Goal: Task Accomplishment & Management: Complete application form

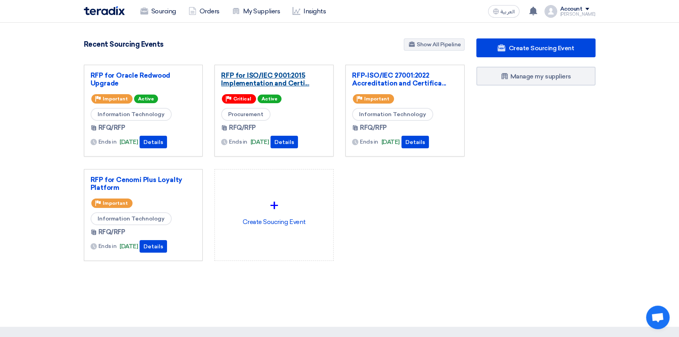
click at [280, 76] on link "RFP for ISO/IEC 9001:2015 Implementation and Certi..." at bounding box center [274, 79] width 106 height 16
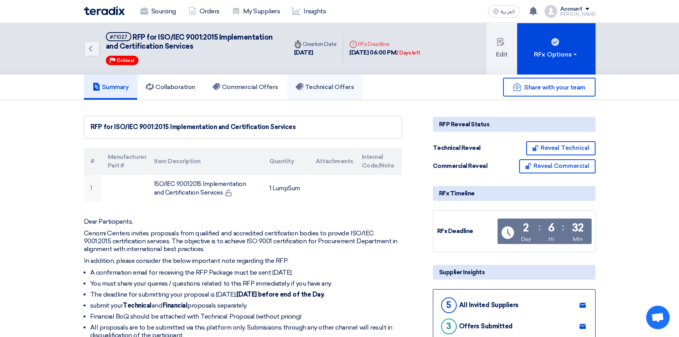
click at [320, 85] on h5 "Technical Offers" at bounding box center [325, 87] width 58 height 8
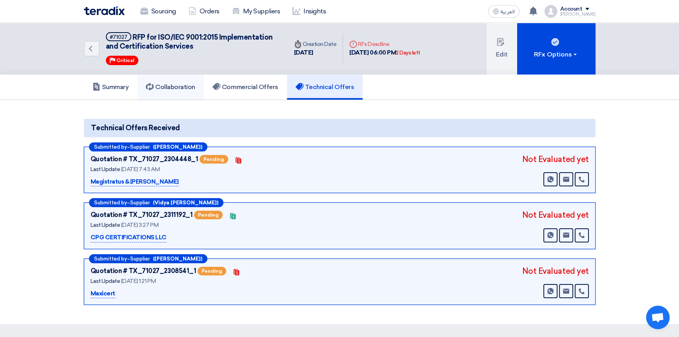
click at [165, 87] on h5 "Collaboration" at bounding box center [170, 87] width 49 height 8
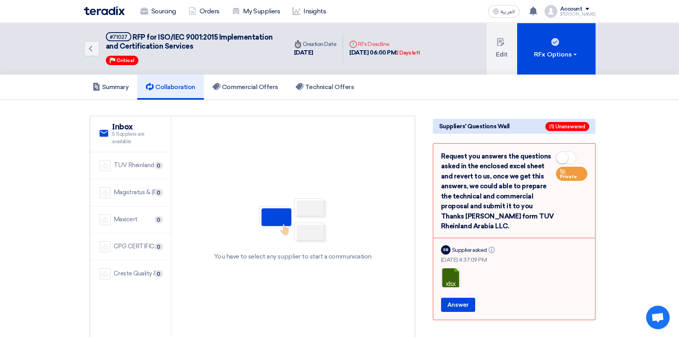
click at [573, 158] on span at bounding box center [566, 157] width 20 height 13
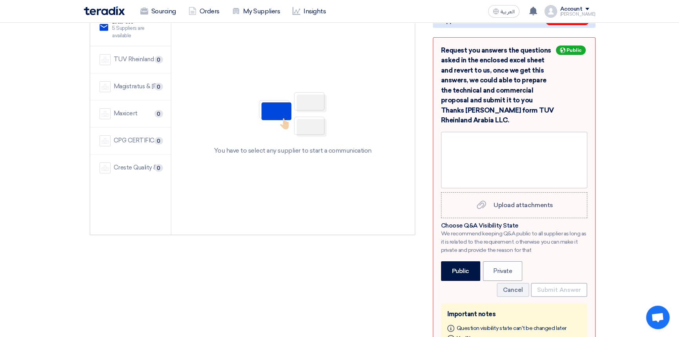
scroll to position [107, 0]
click at [518, 206] on span "Upload attachments" at bounding box center [523, 203] width 59 height 7
click at [0, 0] on input "Upload attachments Upload attachments" at bounding box center [0, 0] width 0 height 0
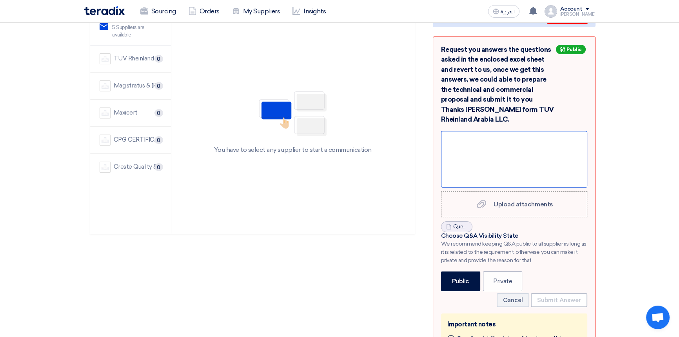
click at [459, 139] on div at bounding box center [514, 159] width 146 height 56
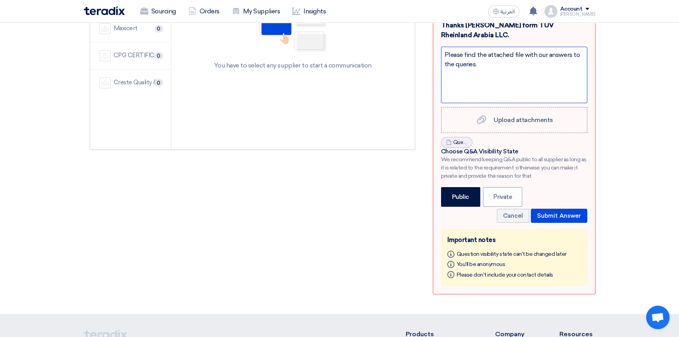
scroll to position [178, 0]
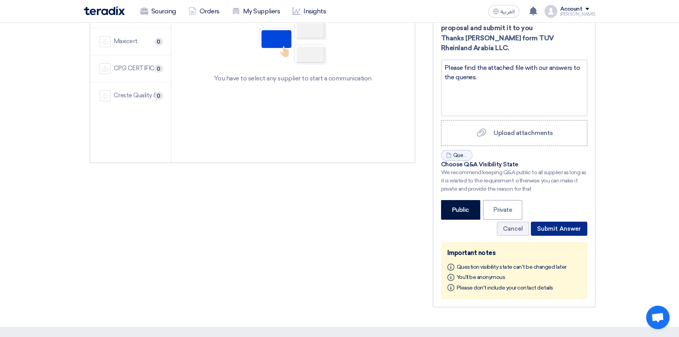
click at [557, 227] on button "Submit Answer" at bounding box center [559, 229] width 56 height 14
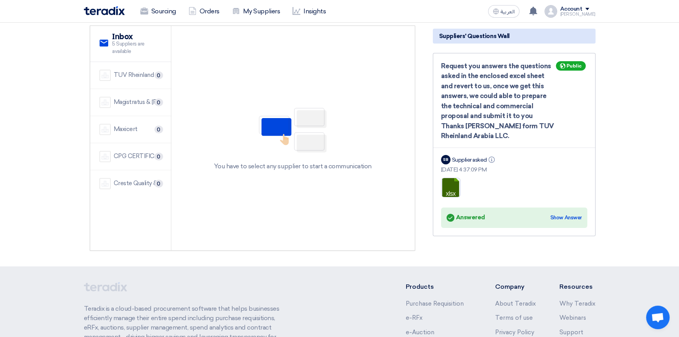
scroll to position [0, 0]
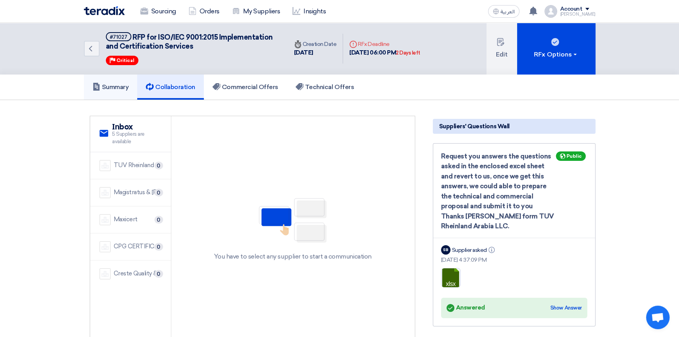
click at [114, 90] on h5 "Summary" at bounding box center [111, 87] width 36 height 8
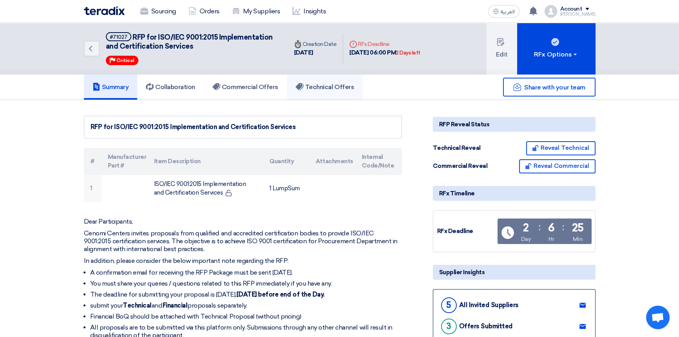
click at [342, 89] on h5 "Technical Offers" at bounding box center [325, 87] width 58 height 8
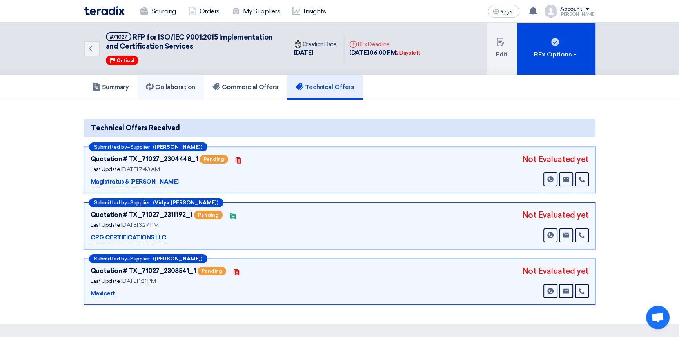
click at [175, 87] on h5 "Collaboration" at bounding box center [170, 87] width 49 height 8
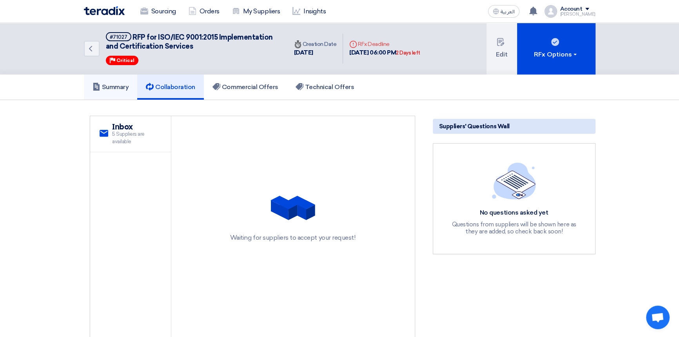
click at [116, 87] on h5 "Summary" at bounding box center [111, 87] width 36 height 8
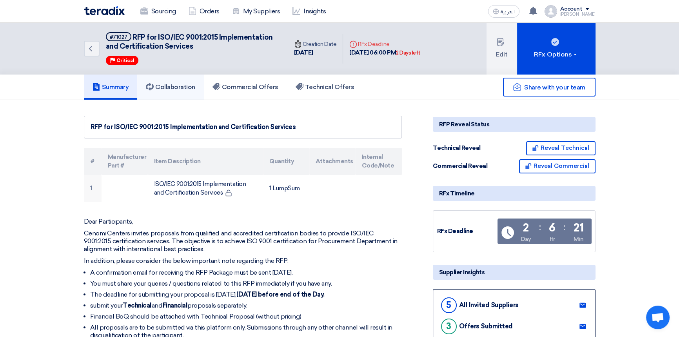
click at [163, 86] on h5 "Collaboration" at bounding box center [170, 87] width 49 height 8
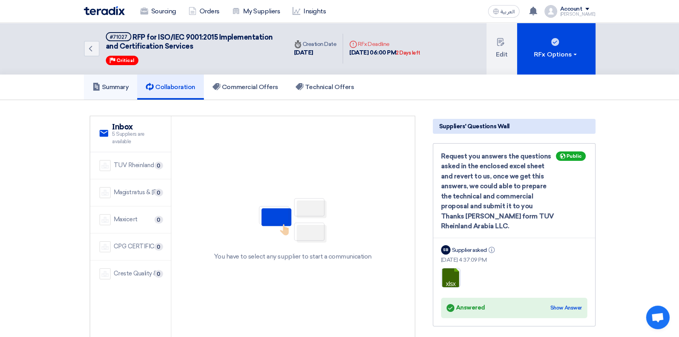
click at [111, 87] on h5 "Summary" at bounding box center [111, 87] width 36 height 8
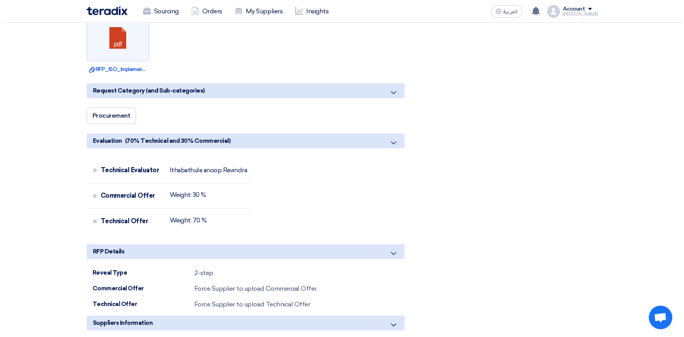
scroll to position [499, 0]
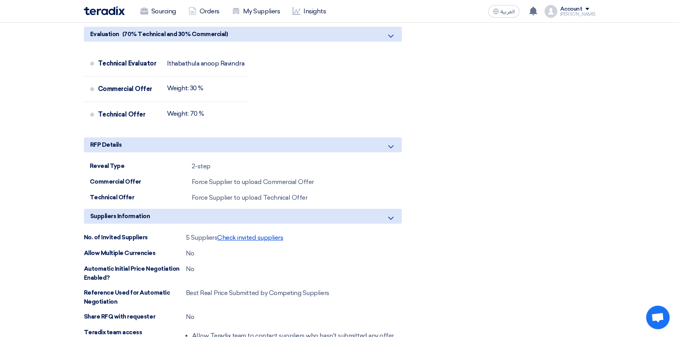
click at [256, 237] on span "Check invited suppliers" at bounding box center [250, 237] width 66 height 7
